Goal: Transaction & Acquisition: Purchase product/service

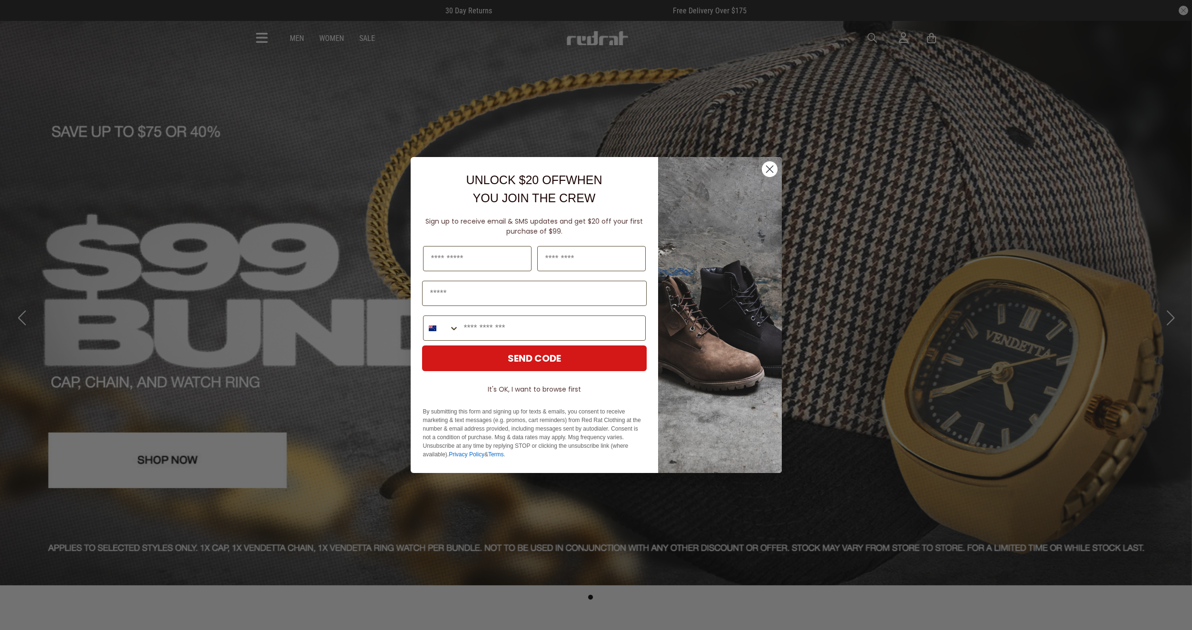
click at [769, 165] on circle "Close dialog" at bounding box center [769, 169] width 16 height 16
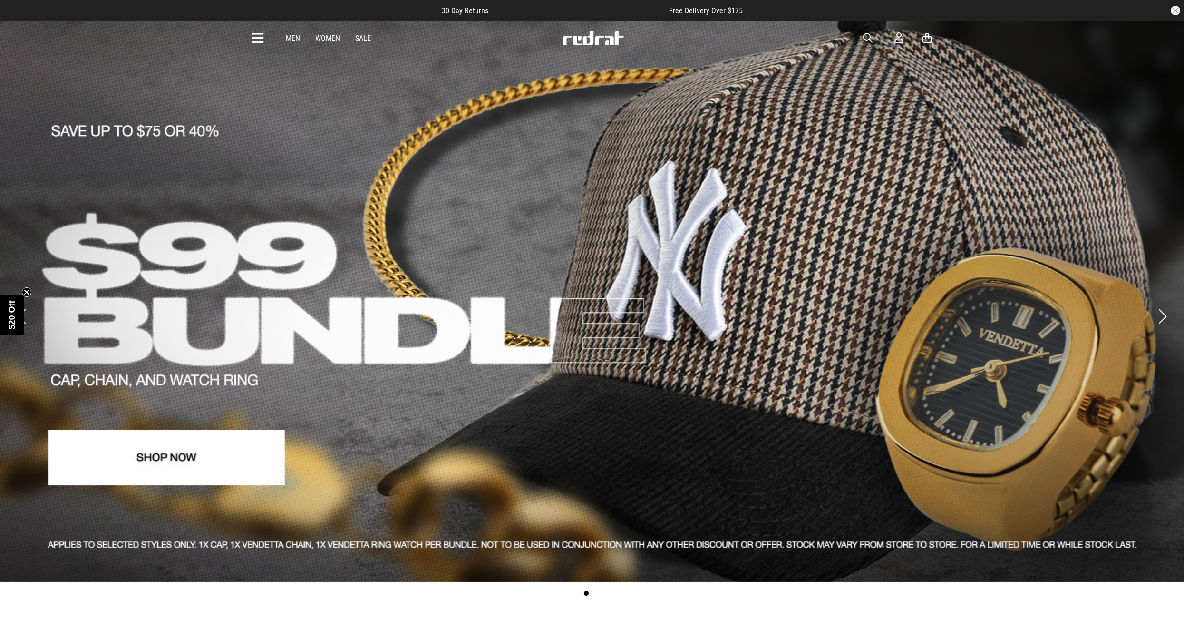
click at [327, 37] on link "Women" at bounding box center [327, 38] width 25 height 9
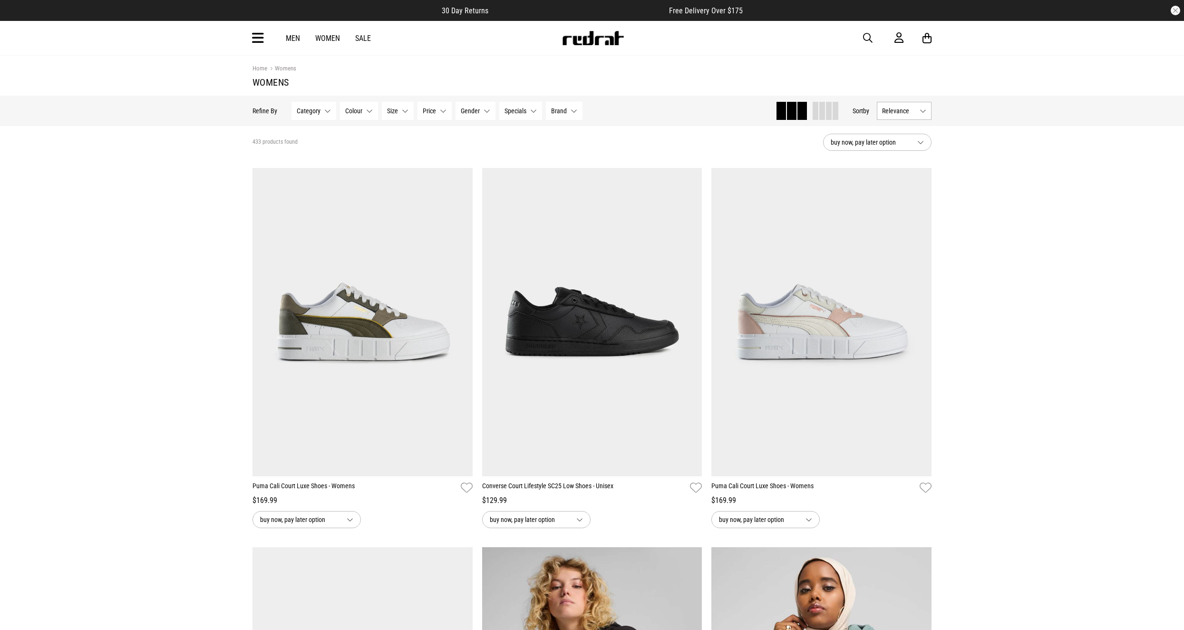
click at [323, 113] on button "Category None selected" at bounding box center [314, 111] width 45 height 18
click at [304, 191] on span at bounding box center [303, 193] width 9 height 9
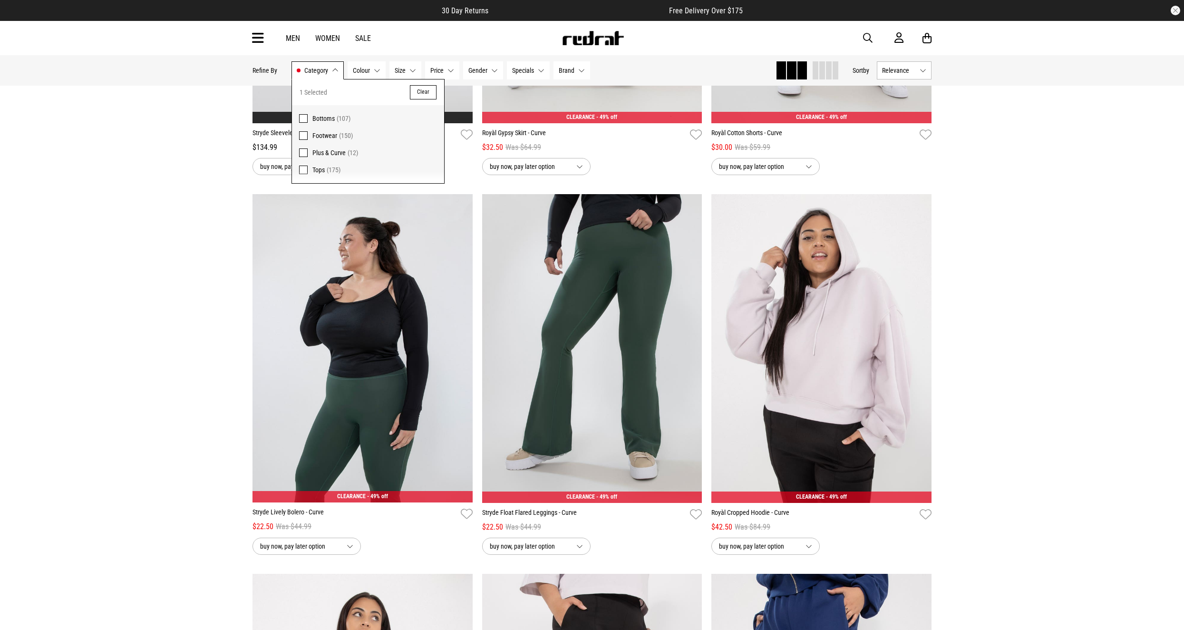
scroll to position [666, 0]
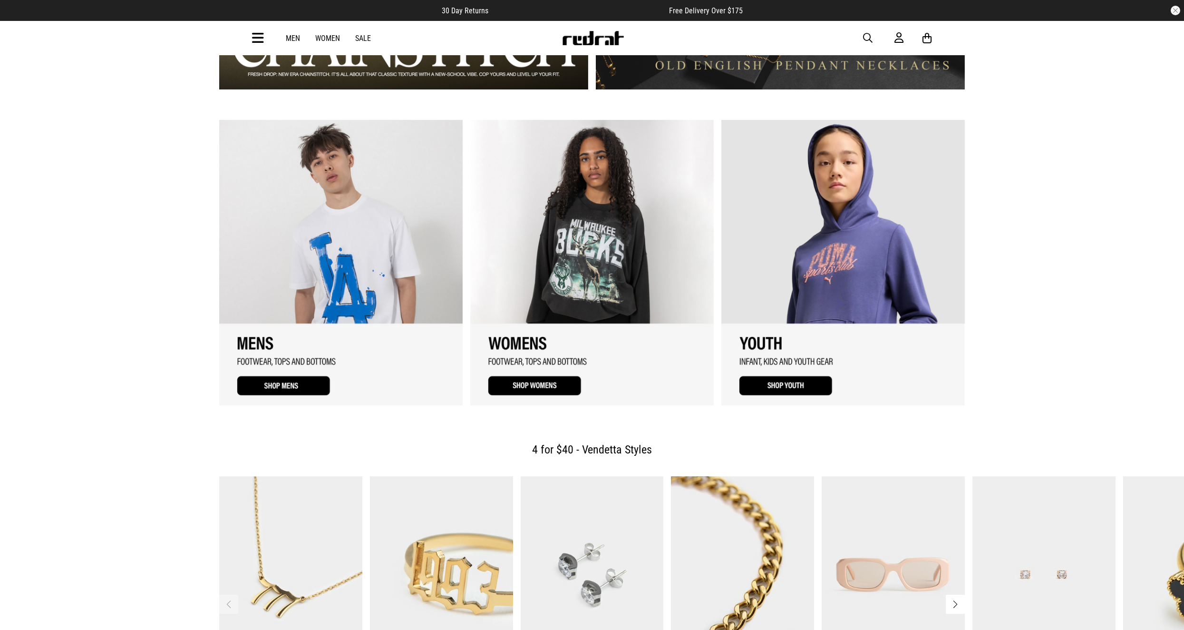
scroll to position [1142, 0]
click at [528, 354] on link "2 / 3" at bounding box center [592, 261] width 244 height 285
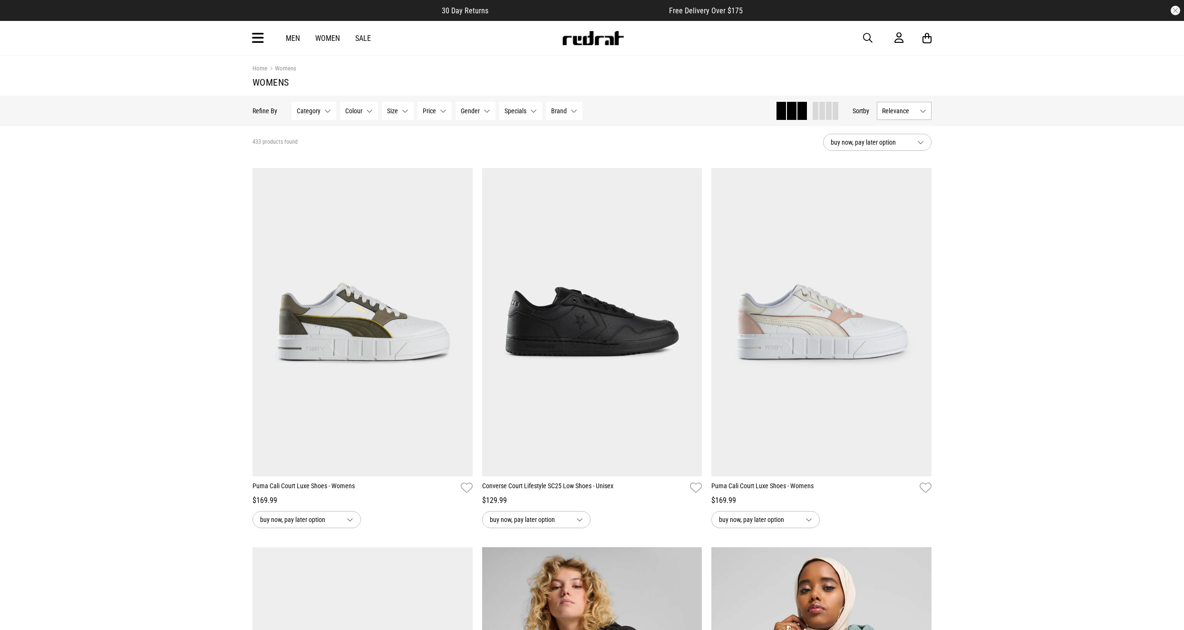
click at [316, 111] on span "Category" at bounding box center [309, 111] width 24 height 8
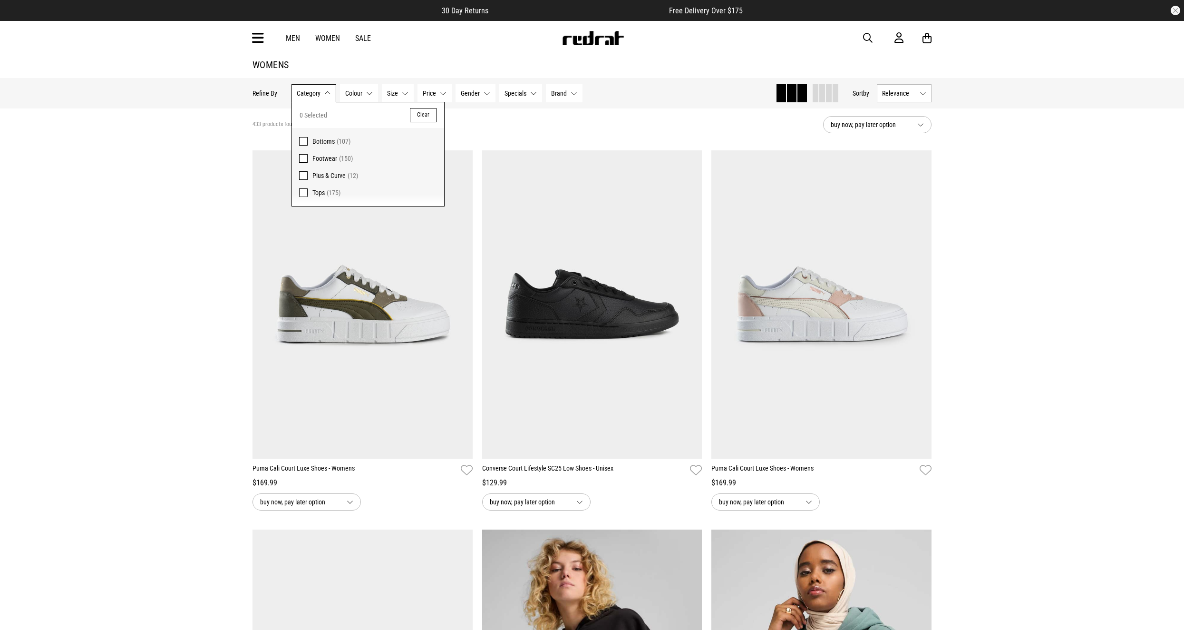
scroll to position [48, 0]
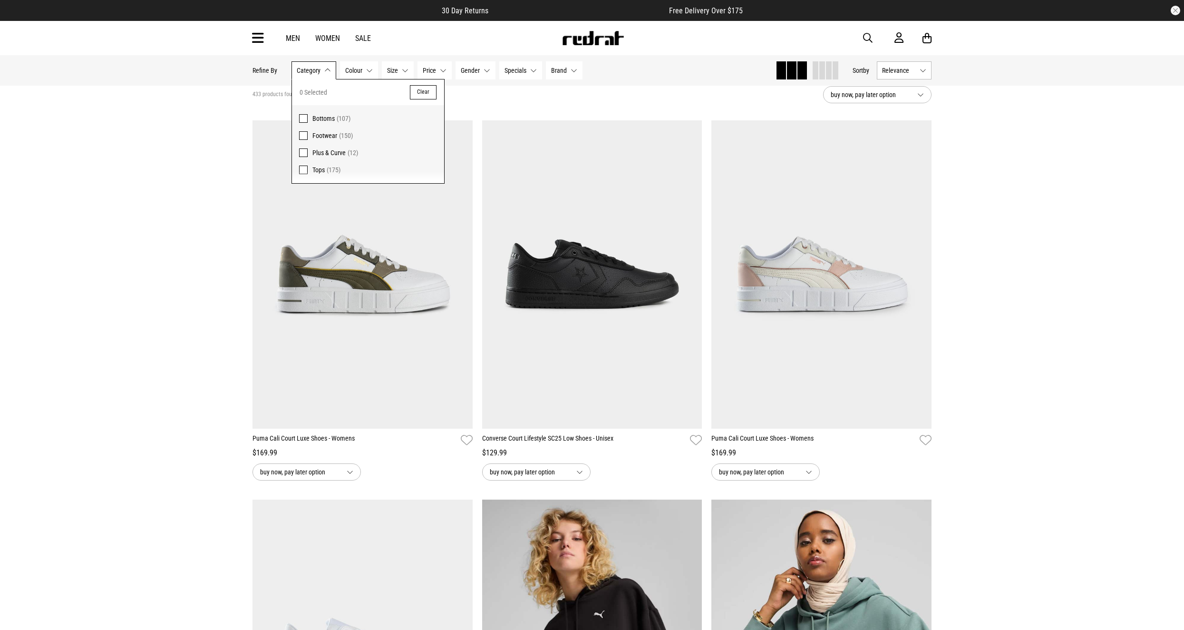
click at [303, 119] on span at bounding box center [303, 118] width 9 height 9
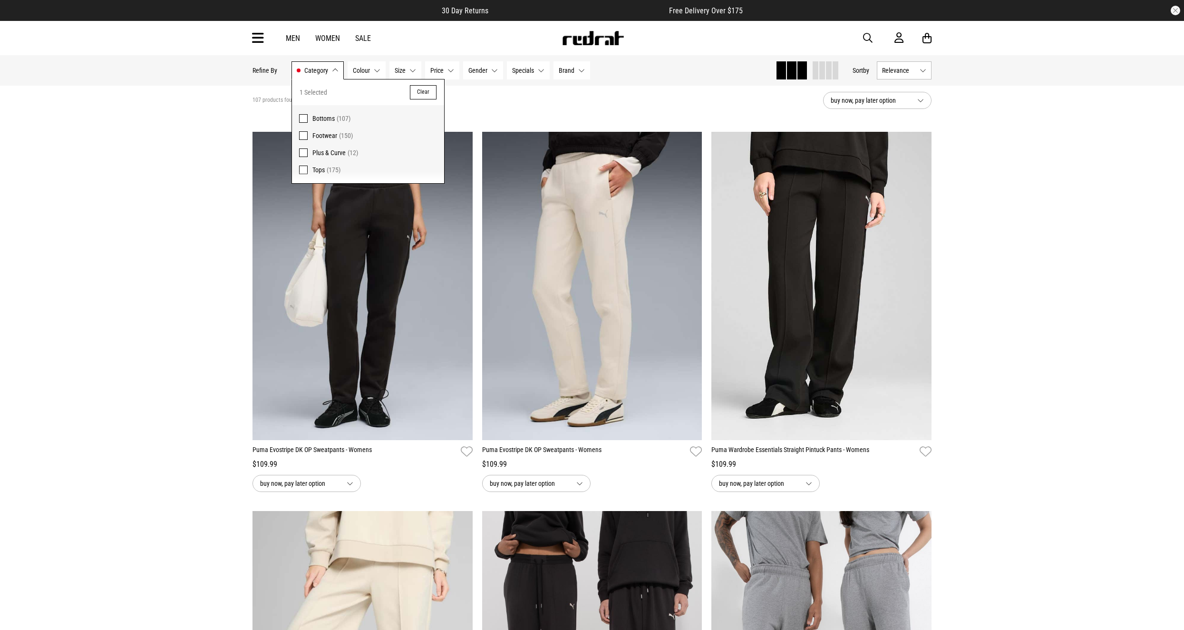
click at [362, 72] on span "Colour" at bounding box center [361, 71] width 17 height 8
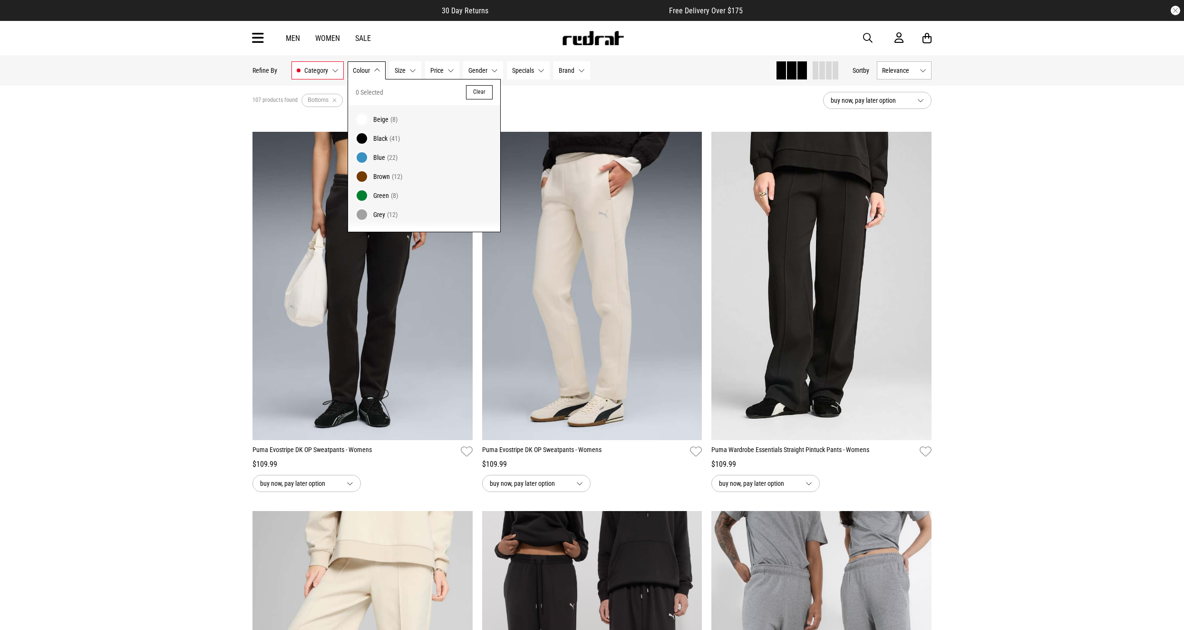
click at [356, 135] on span at bounding box center [361, 138] width 13 height 13
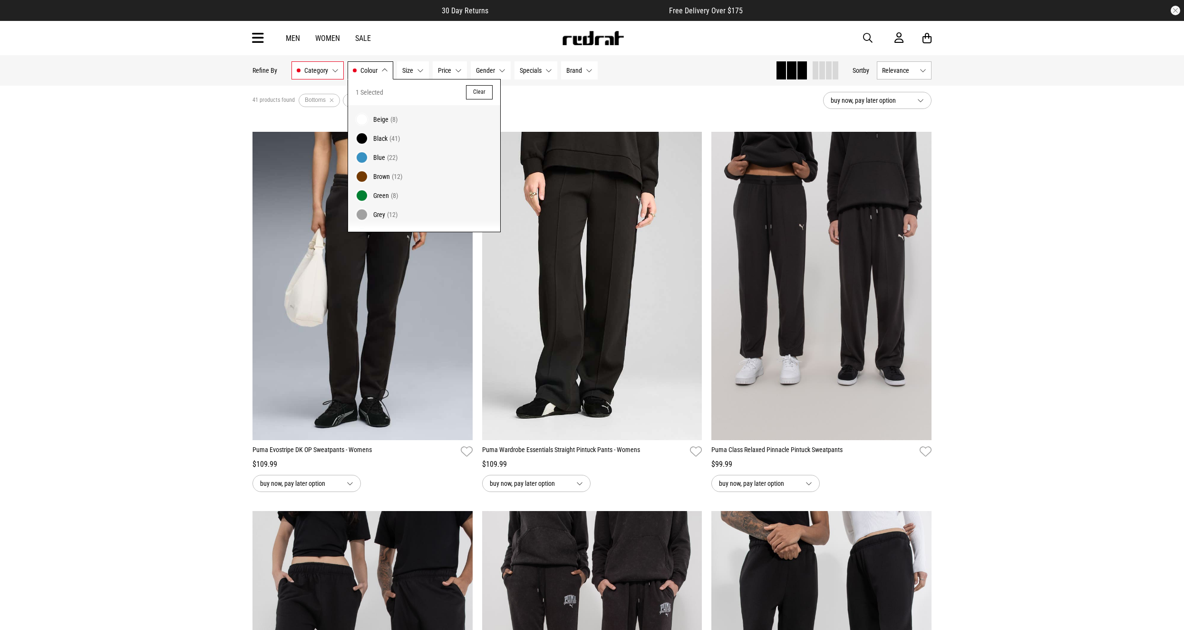
click at [412, 70] on span "Size" at bounding box center [407, 71] width 11 height 8
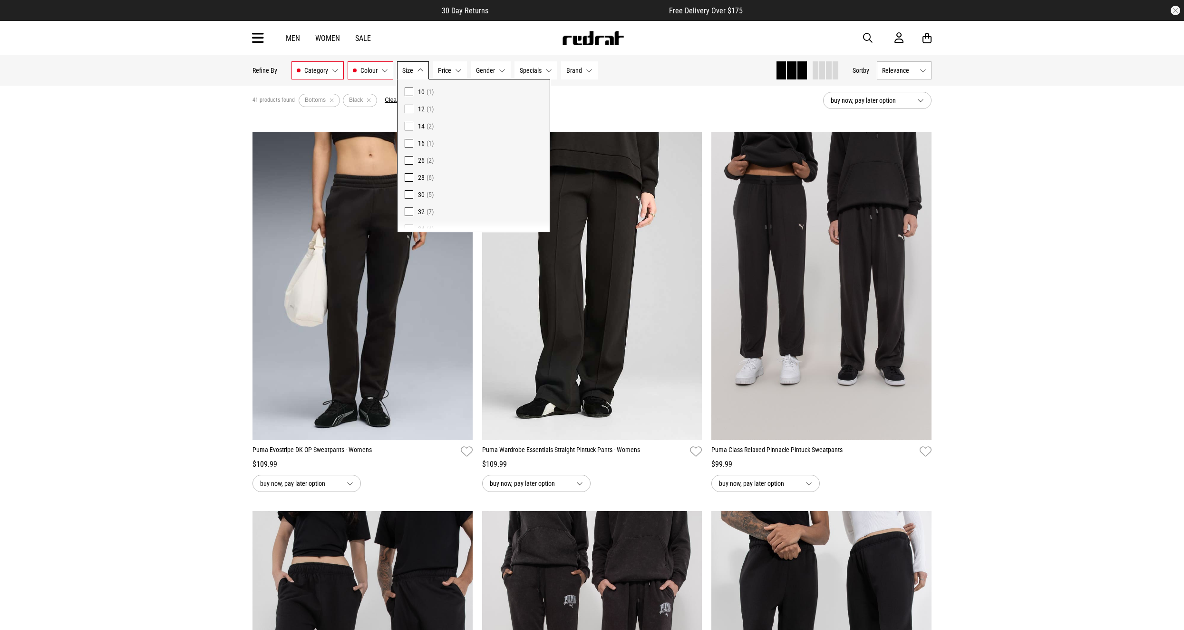
scroll to position [48, 0]
click at [406, 158] on span at bounding box center [409, 156] width 9 height 9
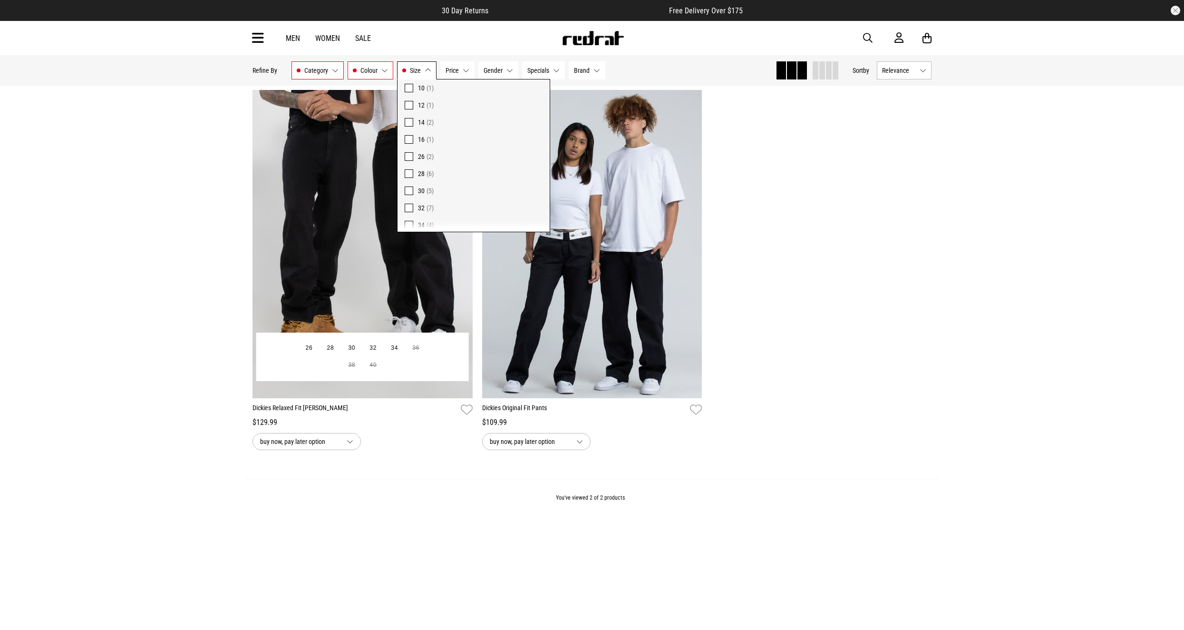
scroll to position [95, 0]
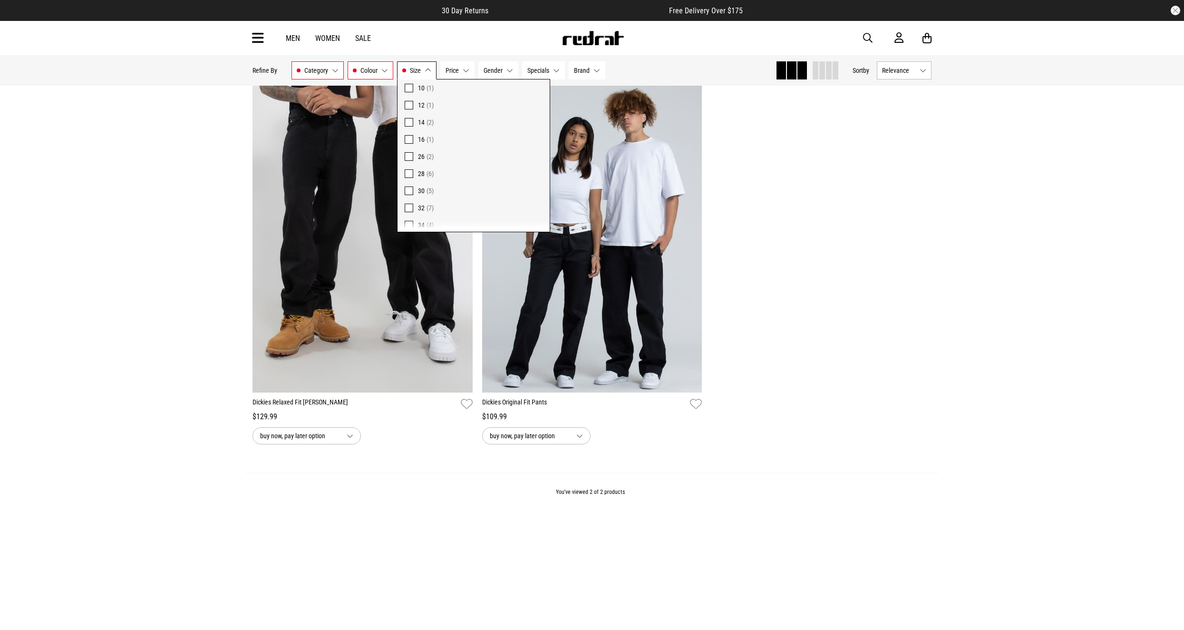
click at [925, 329] on div "**********" at bounding box center [592, 273] width 689 height 379
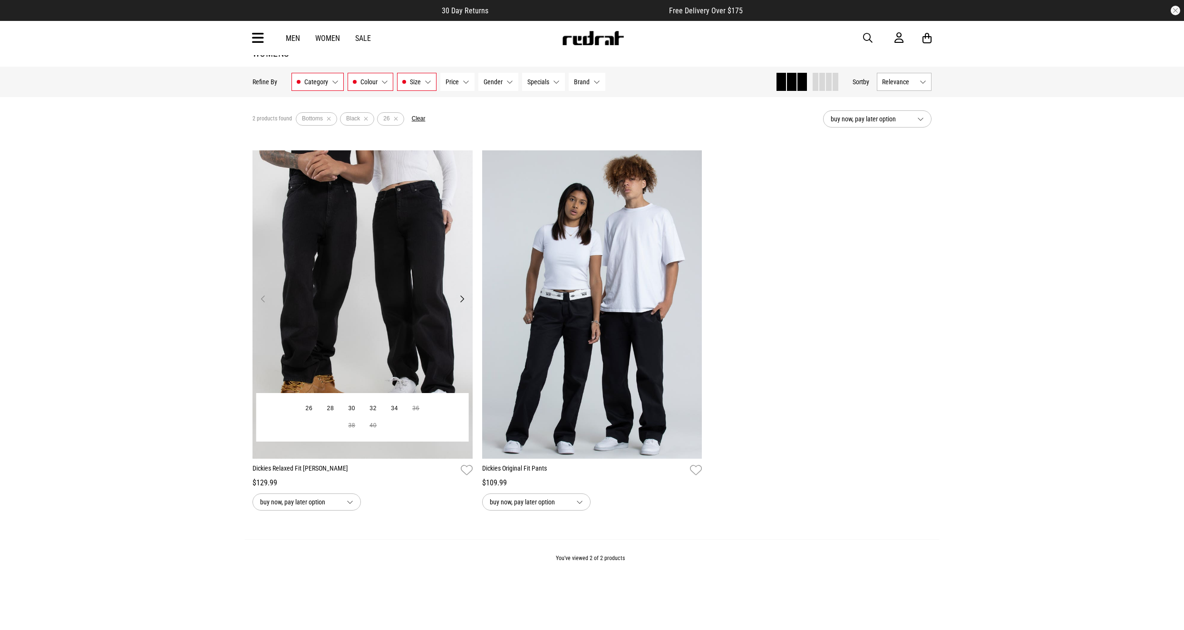
scroll to position [0, 0]
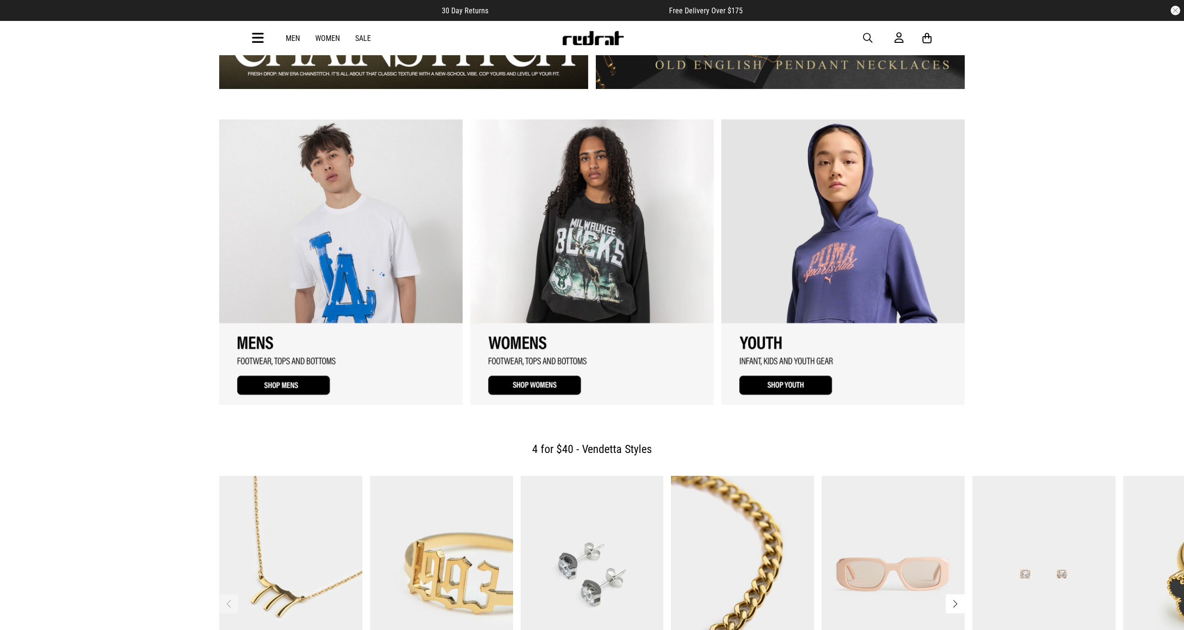
click at [602, 254] on link "2 / 3" at bounding box center [592, 261] width 244 height 285
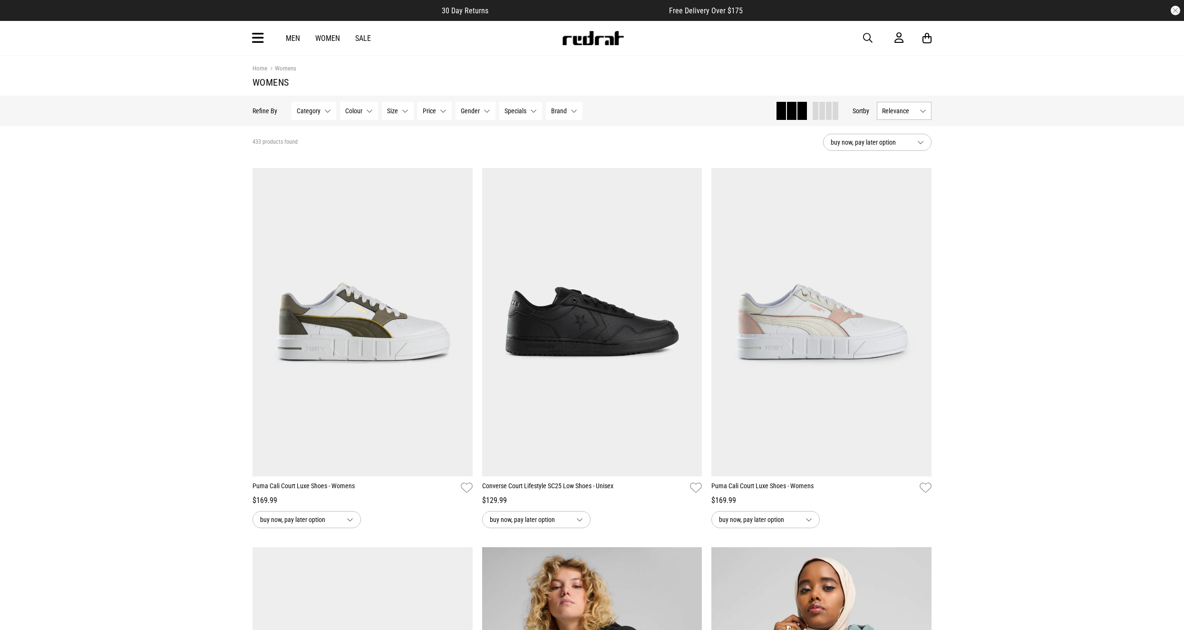
click at [372, 38] on div "Men Women Sale" at bounding box center [328, 38] width 100 height 9
click at [363, 38] on link "Sale" at bounding box center [363, 38] width 16 height 9
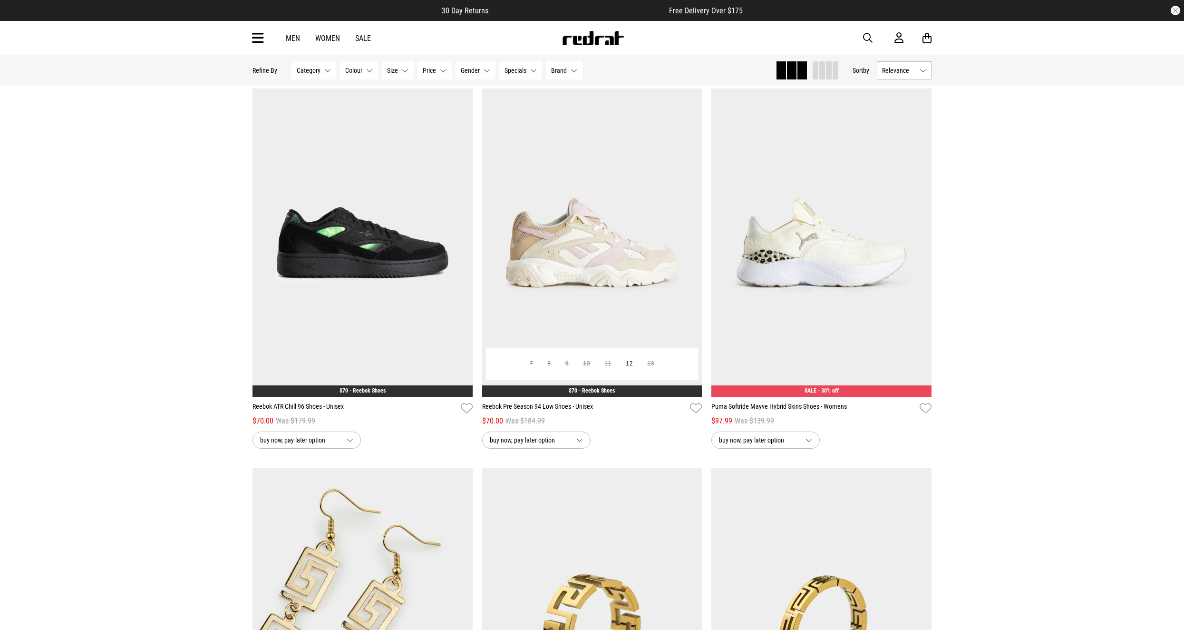
scroll to position [2378, 0]
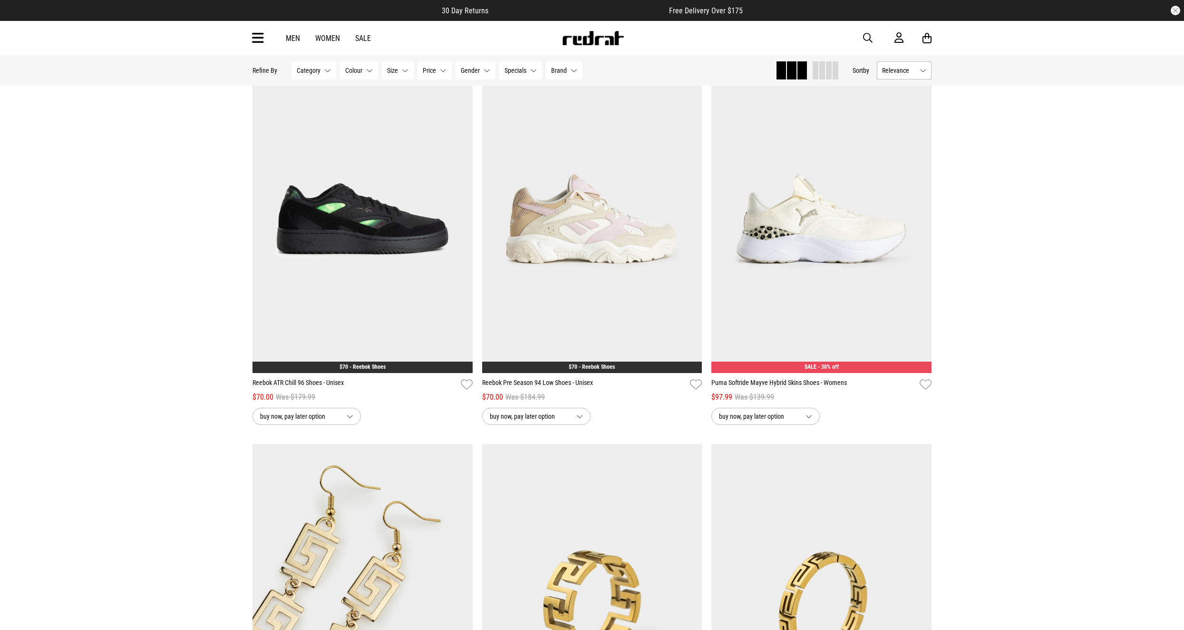
click at [325, 37] on link "Women" at bounding box center [327, 38] width 25 height 9
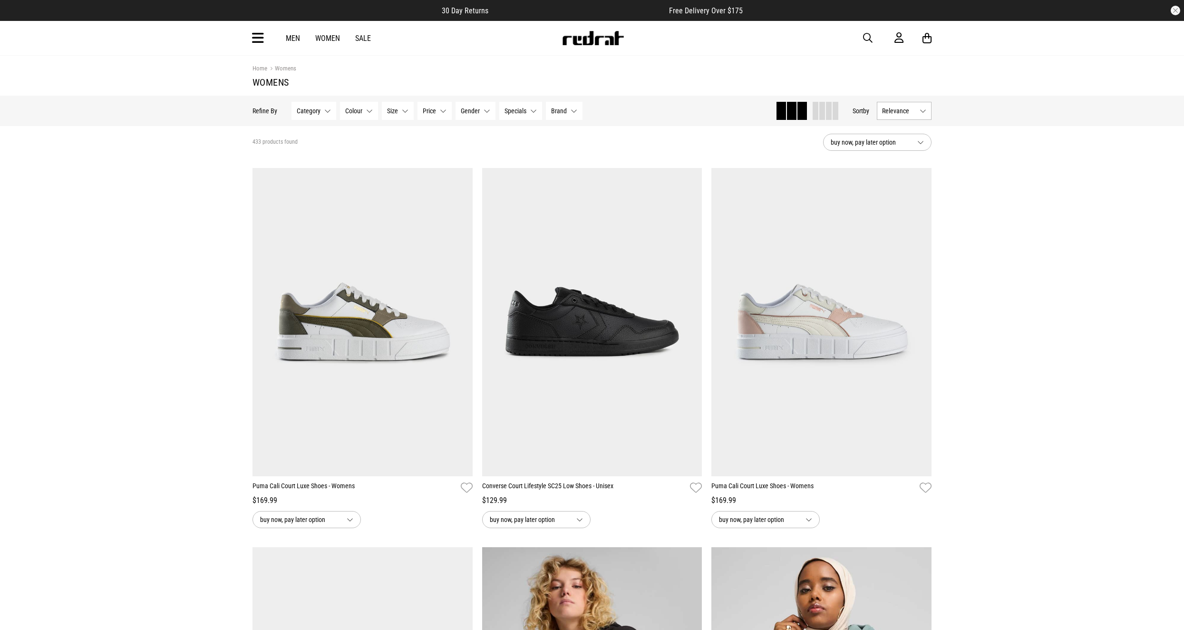
click at [520, 113] on span "Specials" at bounding box center [516, 111] width 22 height 8
click at [546, 241] on span "50% Off - adidas" at bounding box center [541, 245] width 42 height 8
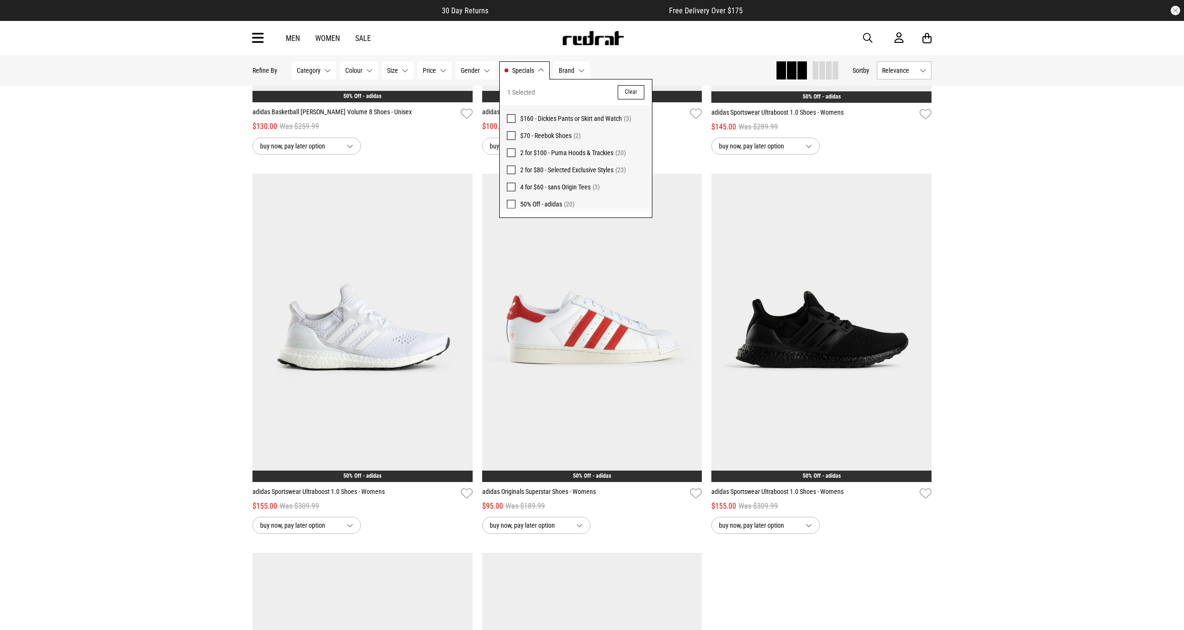
scroll to position [1855, 0]
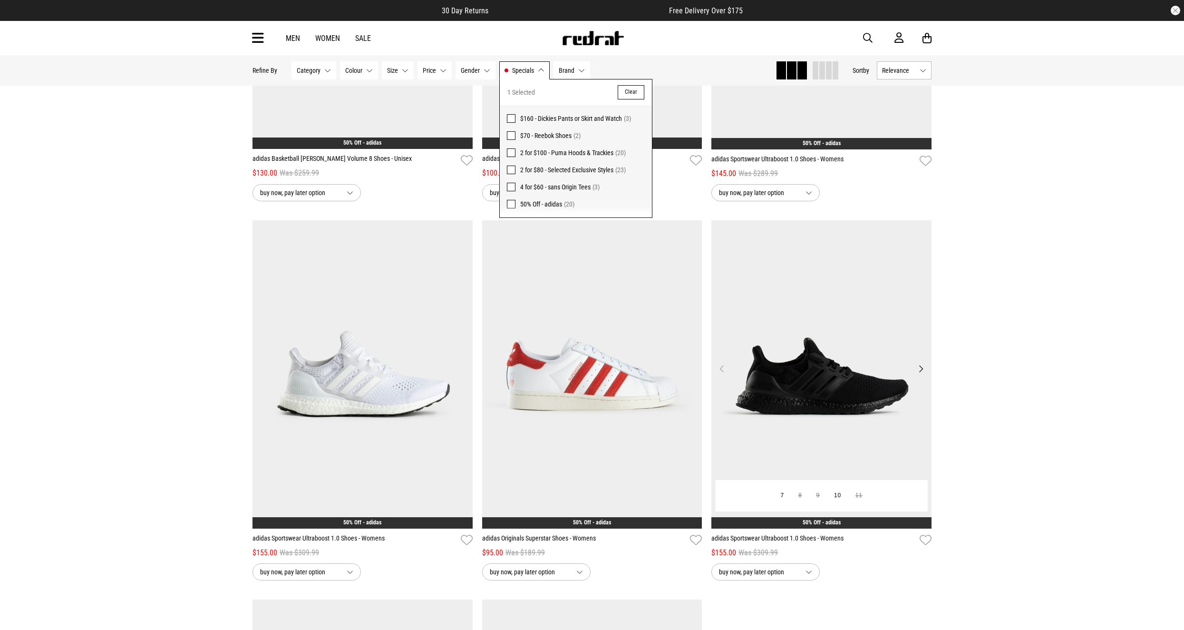
click at [796, 382] on img at bounding box center [822, 374] width 220 height 308
